Goal: Transaction & Acquisition: Purchase product/service

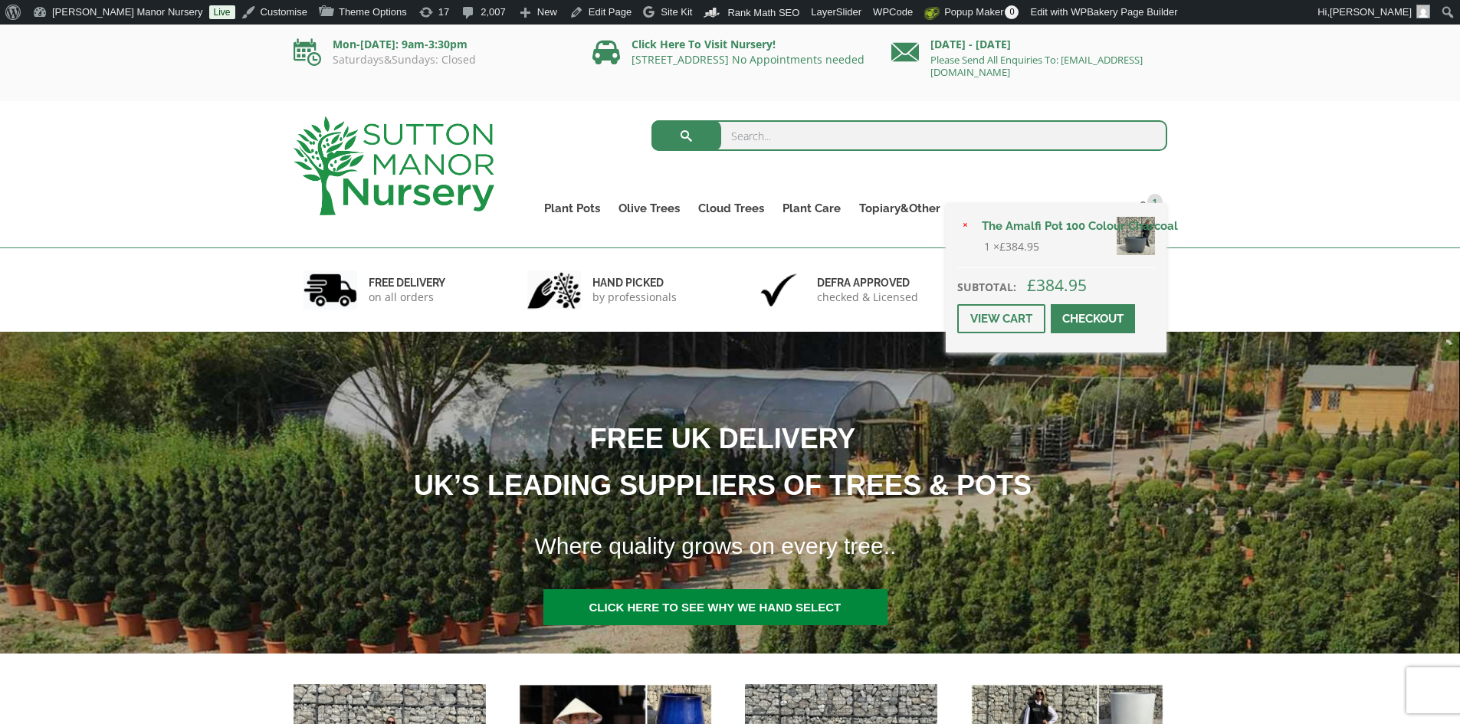
click at [1093, 319] on span at bounding box center [1093, 319] width 0 height 0
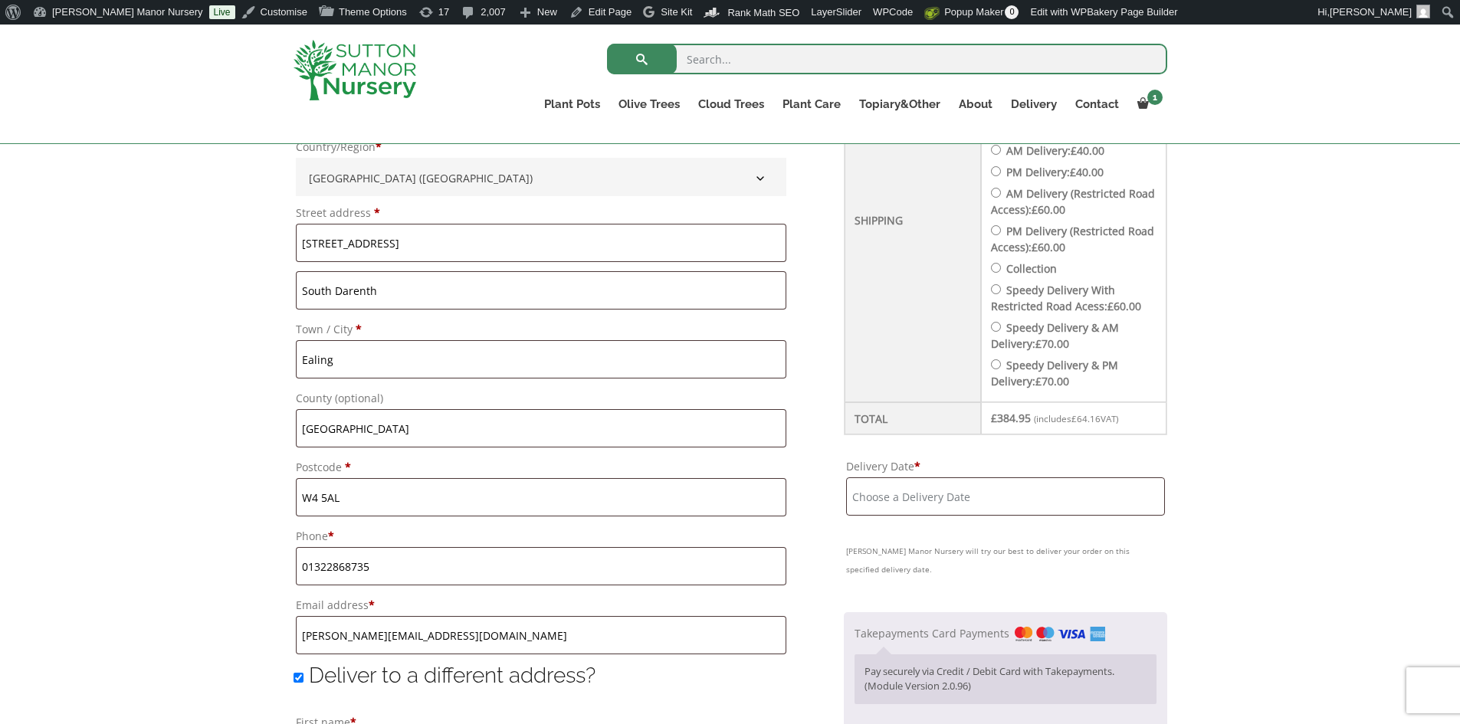
scroll to position [690, 0]
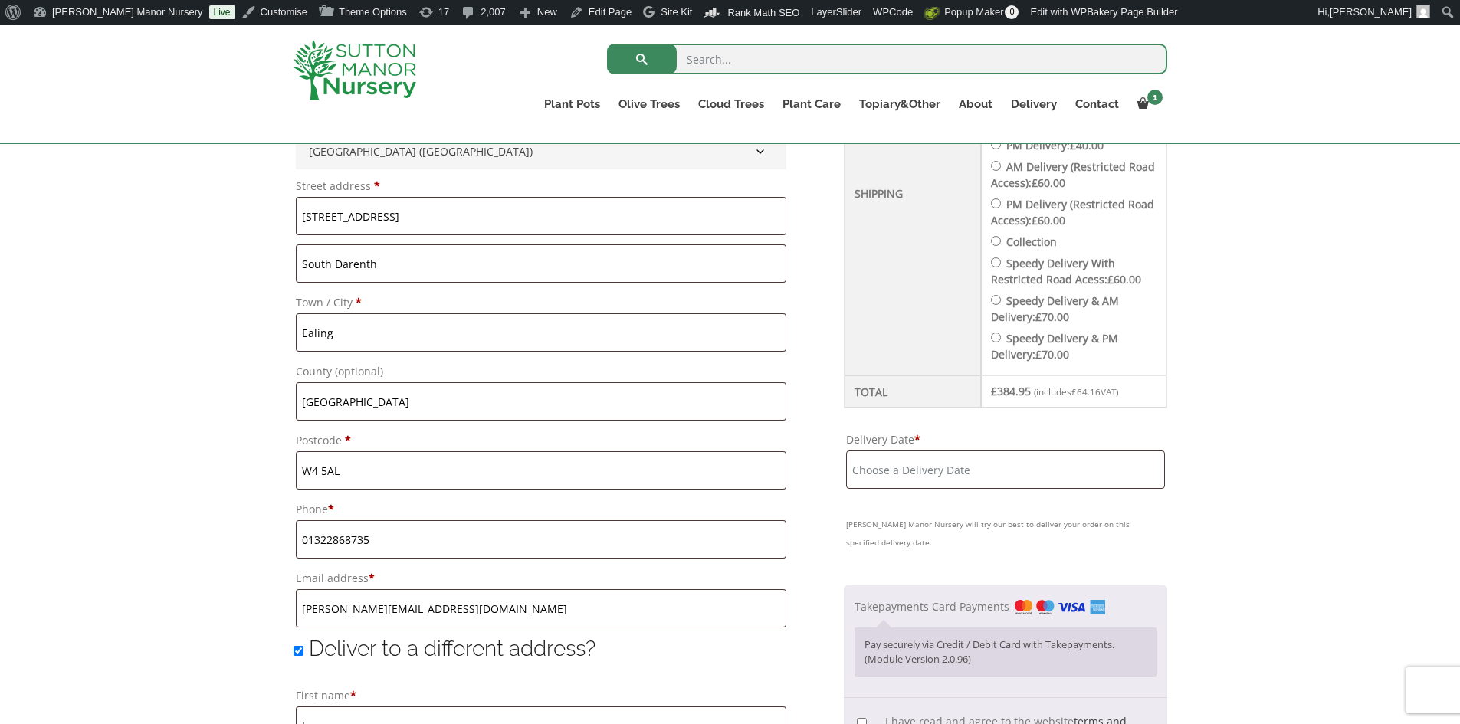
click at [945, 478] on input "Delivery Date *" at bounding box center [1005, 470] width 319 height 38
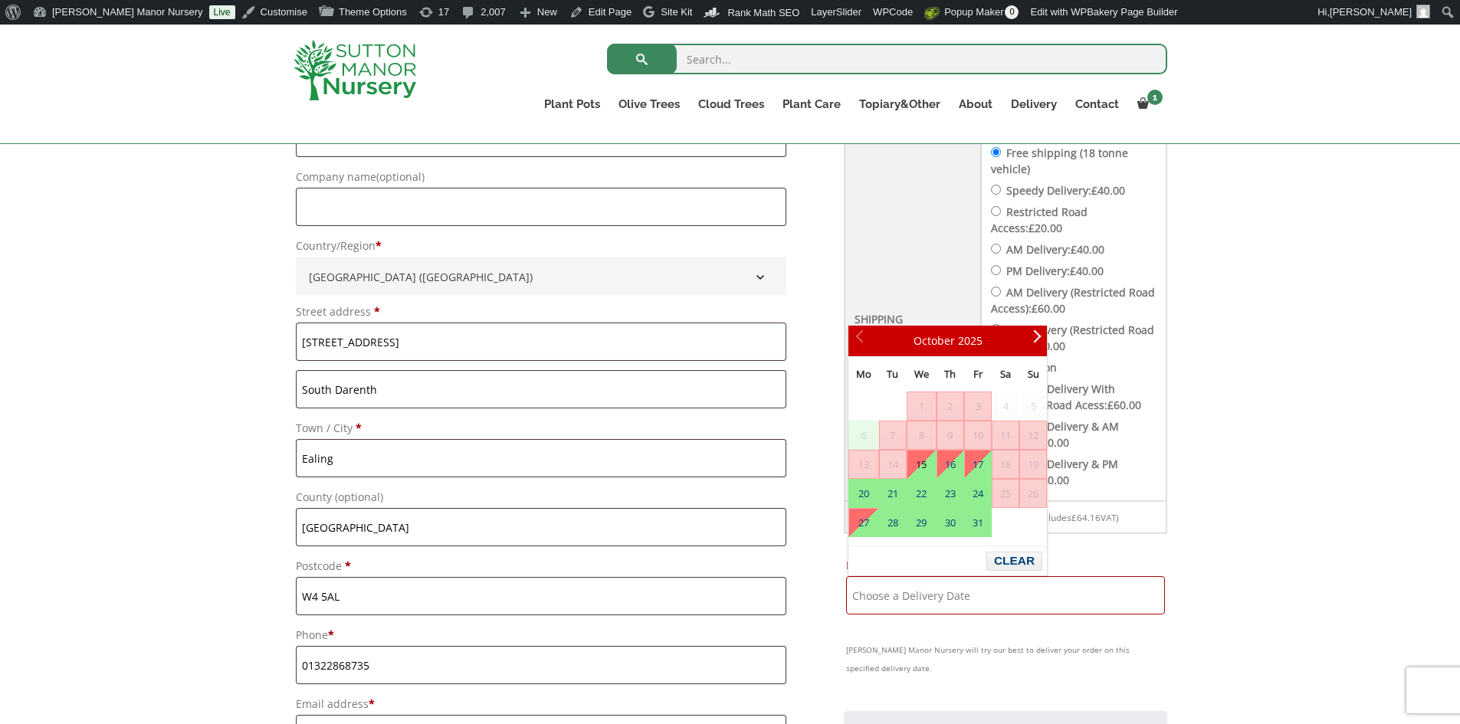
scroll to position [537, 0]
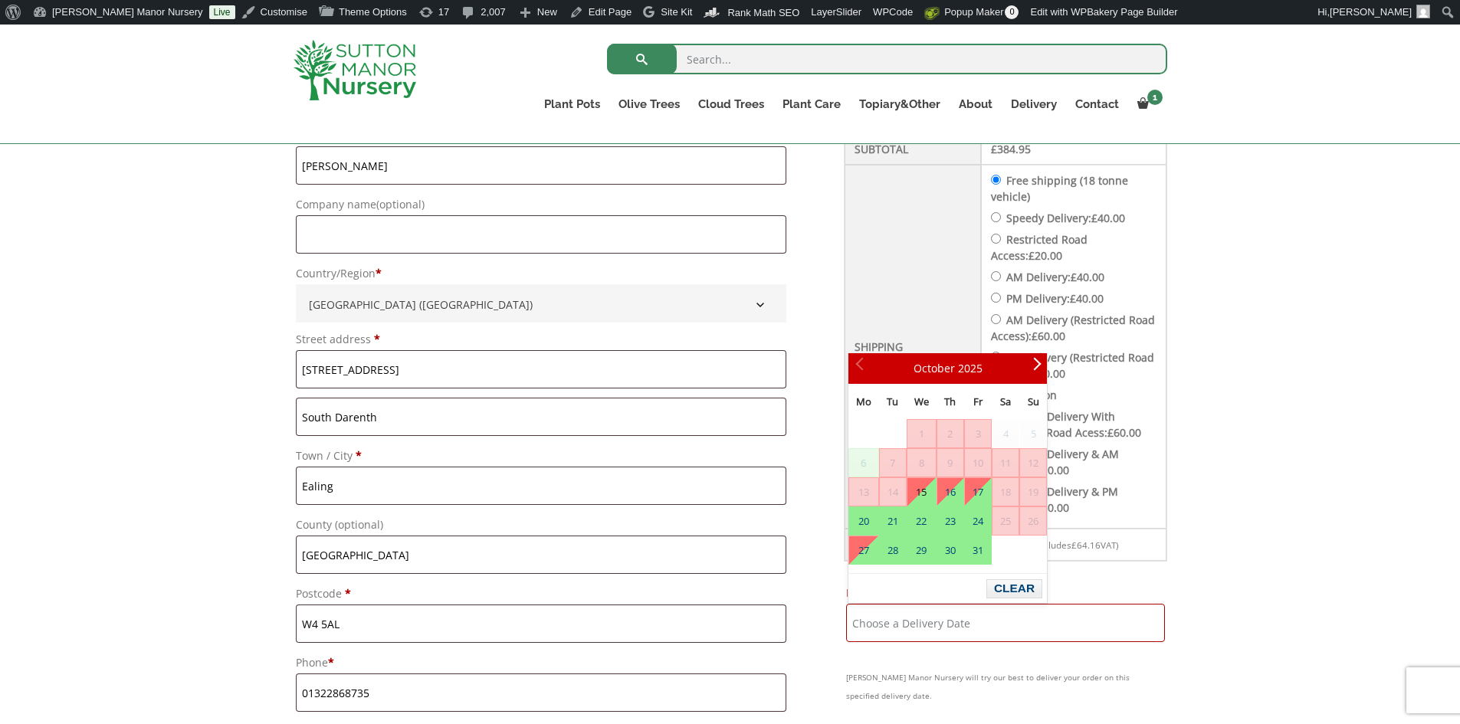
click at [1001, 217] on input "Speedy Delivery: £ 40.00" at bounding box center [996, 217] width 10 height 10
radio input "true"
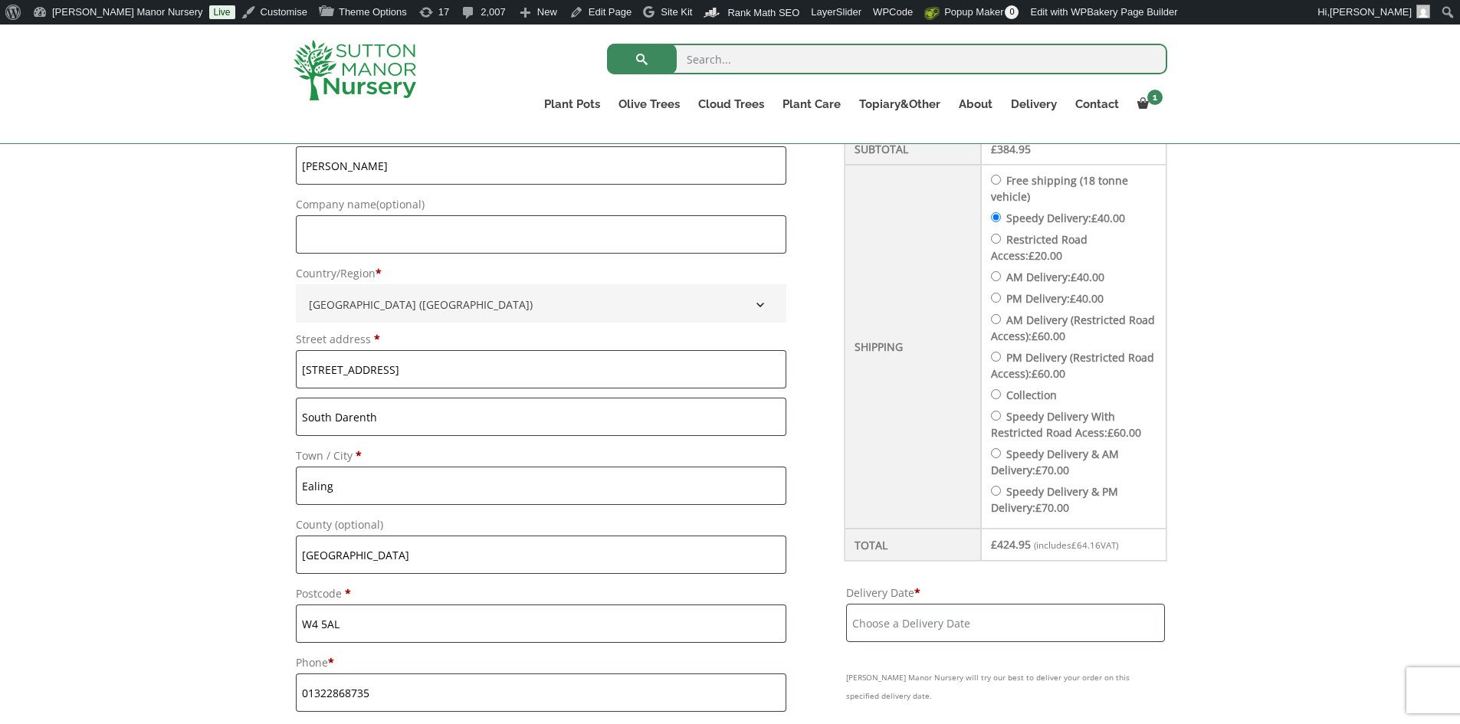
click at [954, 622] on input "Delivery Date *" at bounding box center [1005, 623] width 319 height 38
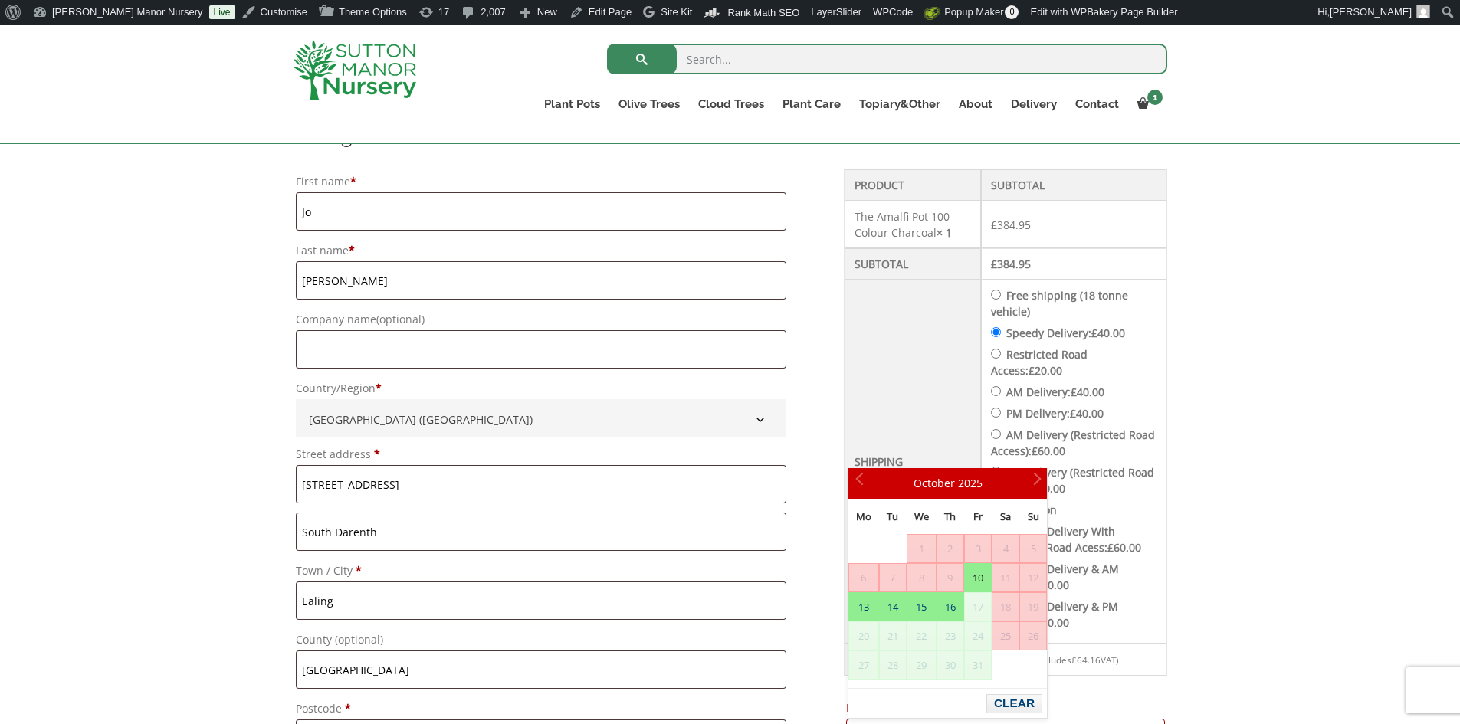
scroll to position [230, 0]
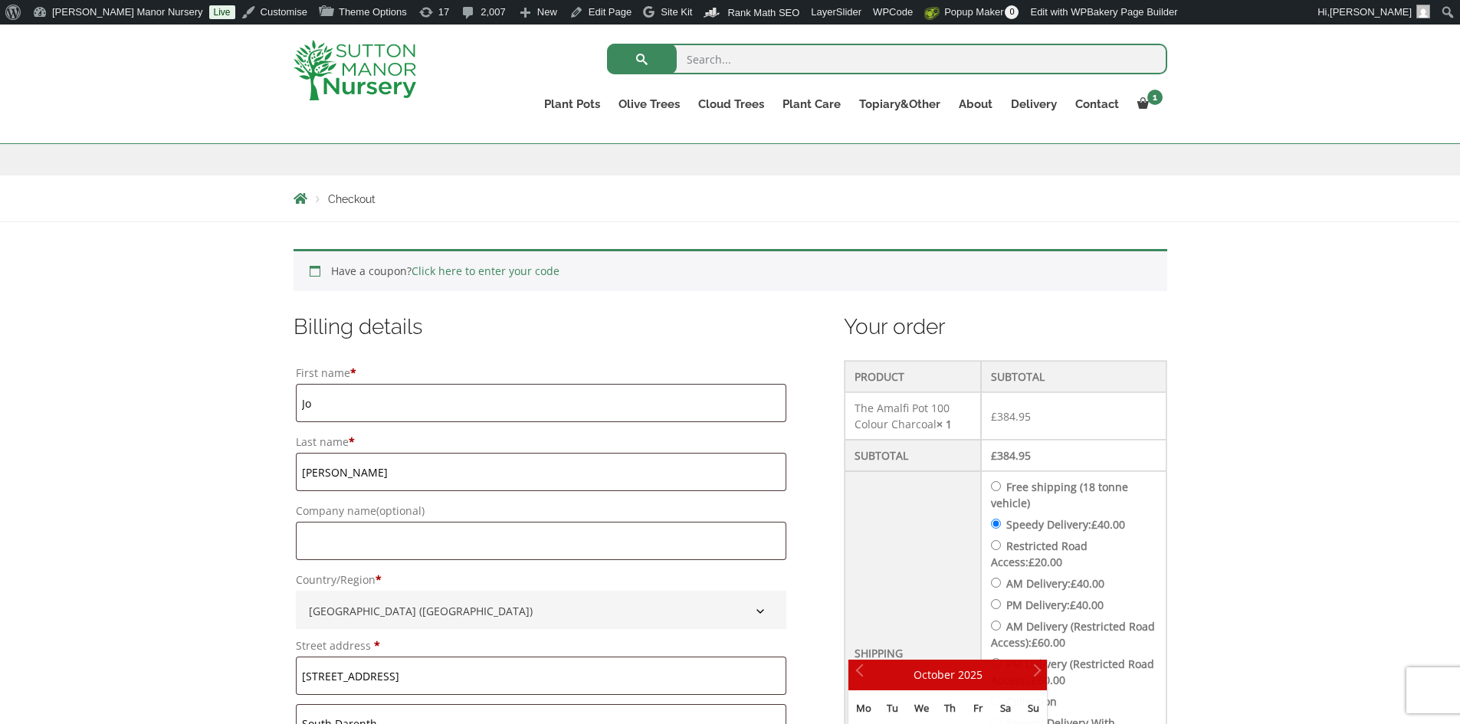
click at [352, 51] on img at bounding box center [355, 70] width 123 height 61
